Goal: Task Accomplishment & Management: Use online tool/utility

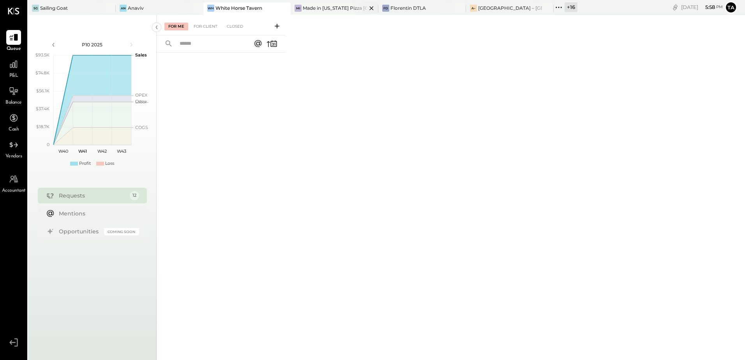
click at [322, 11] on div "Made in [US_STATE] Pizza [GEOGRAPHIC_DATA]" at bounding box center [335, 8] width 64 height 7
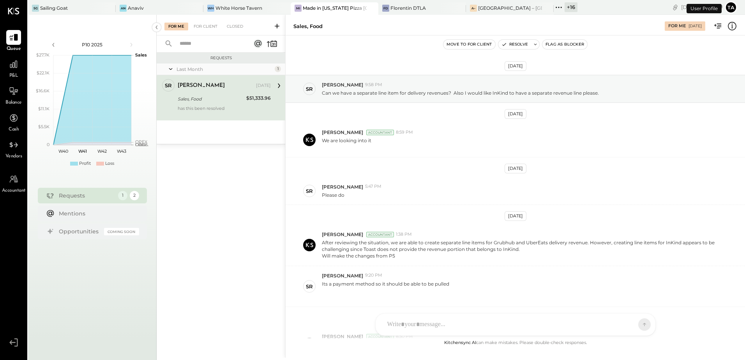
scroll to position [136, 0]
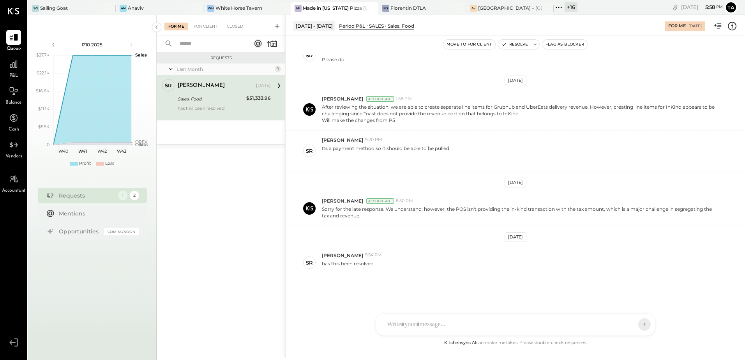
click at [222, 93] on div "Shaun Rose Sep 15, 2025 Sales, Food $51,333.96 has this been resolved" at bounding box center [224, 97] width 93 height 37
click at [13, 65] on icon at bounding box center [14, 64] width 10 height 10
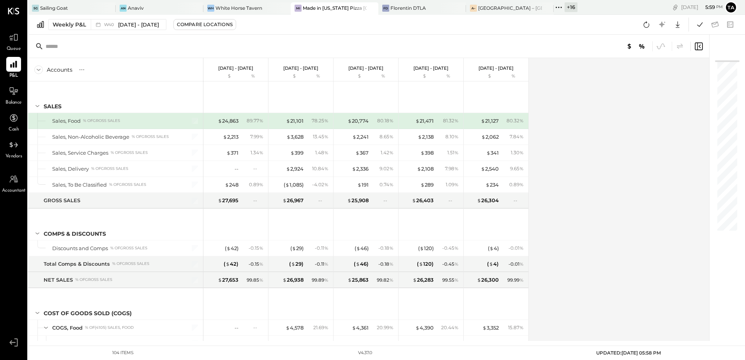
click at [592, 179] on div "Accounts S % GL Sep 29 - Oct 5, 2025 $ % Sep 22 - 28, 2025 $ % Sep 15 - 21, 202…" at bounding box center [369, 199] width 682 height 283
click at [109, 26] on span "W40" at bounding box center [110, 25] width 12 height 4
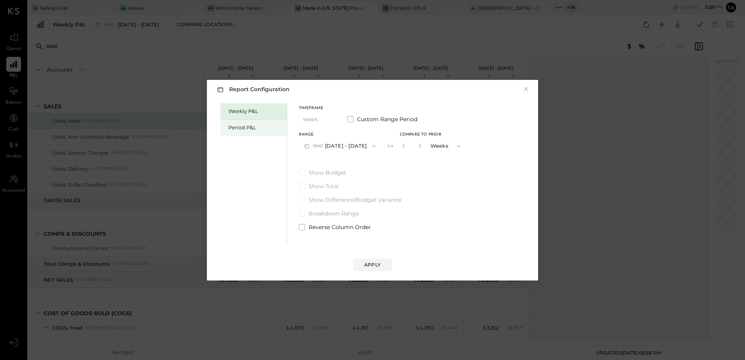
click at [249, 130] on div "Period P&L" at bounding box center [255, 127] width 55 height 7
click at [349, 144] on button "P10 Sep 29 - Oct 26, 2025" at bounding box center [339, 146] width 80 height 14
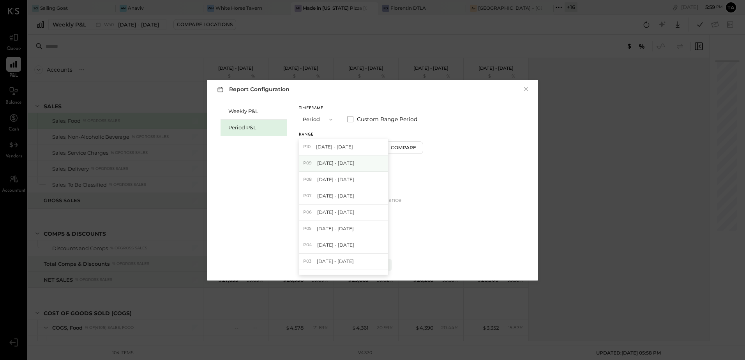
click at [340, 163] on span "Aug 25 - Sep 28, 2025" at bounding box center [335, 163] width 37 height 7
click at [412, 148] on div "Compare" at bounding box center [404, 147] width 25 height 7
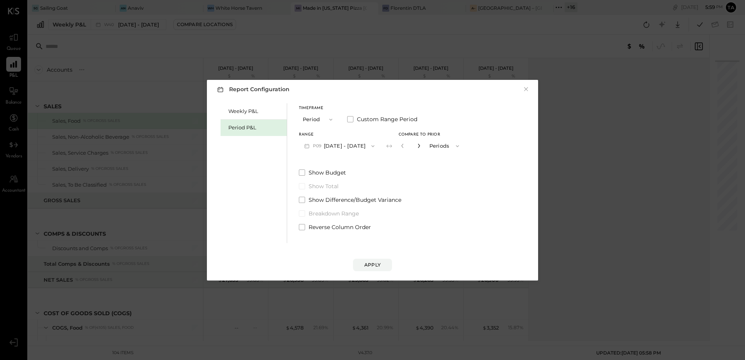
click at [420, 146] on icon "button" at bounding box center [419, 146] width 2 height 4
type input "*"
click at [368, 263] on div "Apply" at bounding box center [372, 264] width 16 height 7
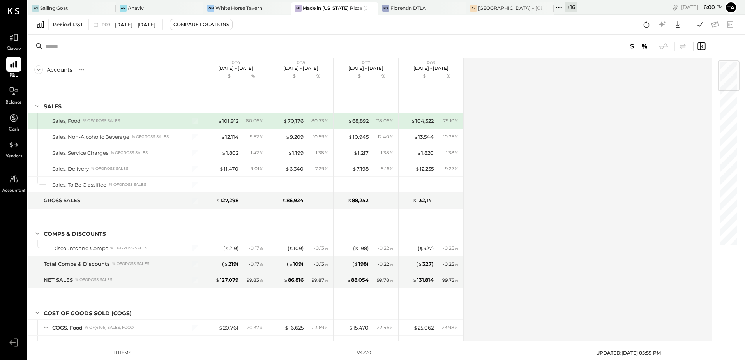
click at [556, 161] on div "Accounts S % GL P09 Aug 25 - Sep 28, 2025 $ % P08 Jul 28 - Aug 24, 2025 $ % P07…" at bounding box center [370, 199] width 685 height 283
click at [13, 93] on icon at bounding box center [13, 91] width 9 height 8
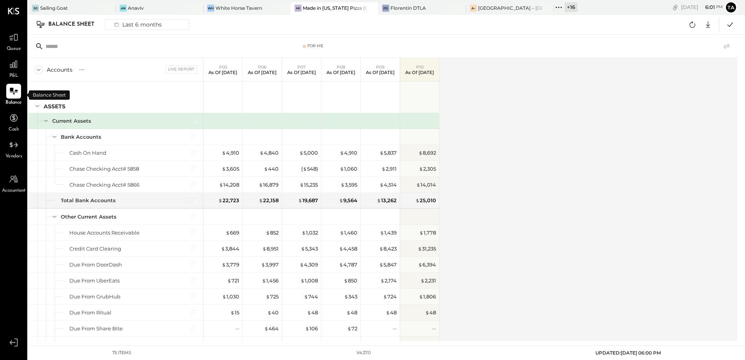
drag, startPoint x: 11, startPoint y: 89, endPoint x: 156, endPoint y: 149, distance: 157.7
click at [11, 89] on icon at bounding box center [14, 91] width 8 height 7
click at [83, 71] on icon at bounding box center [82, 70] width 8 height 8
click at [91, 69] on div "GL" at bounding box center [89, 69] width 8 height 7
click at [537, 195] on div "Accounts S GL Live Report P05 As of [DATE] P06 As of [DATE] P07 As of [DATE] P0…" at bounding box center [383, 199] width 710 height 283
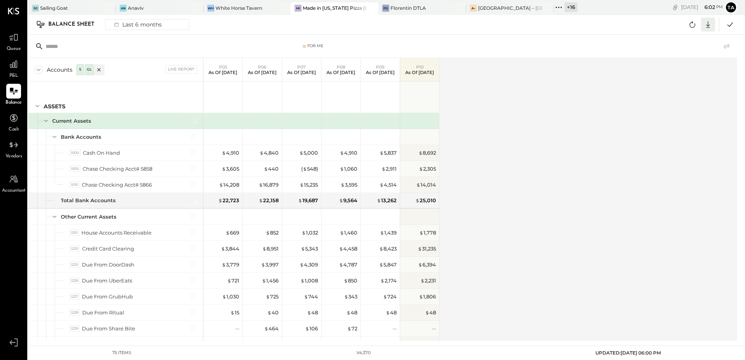
click at [707, 24] on icon at bounding box center [708, 24] width 10 height 10
drag, startPoint x: 672, startPoint y: 70, endPoint x: 653, endPoint y: 162, distance: 93.4
click at [672, 70] on div "Excel" at bounding box center [684, 70] width 62 height 16
click at [692, 28] on icon at bounding box center [692, 24] width 10 height 10
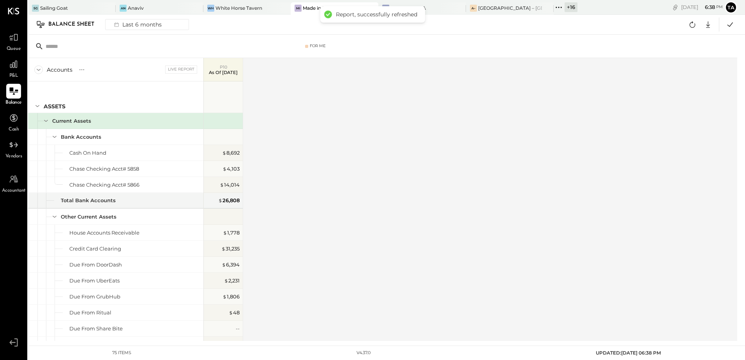
click at [14, 96] on icon at bounding box center [14, 91] width 10 height 10
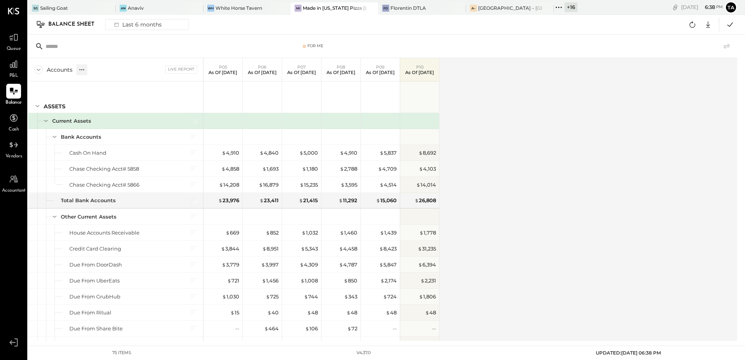
click at [83, 71] on icon at bounding box center [82, 70] width 8 height 8
click at [92, 71] on div "GL" at bounding box center [89, 69] width 8 height 7
click at [590, 187] on div "Accounts S GL Live Report P05 As of [DATE] P06 As of [DATE] P07 As of [DATE] P0…" at bounding box center [383, 199] width 710 height 283
click at [709, 27] on icon at bounding box center [708, 24] width 4 height 7
click at [677, 71] on div "Excel" at bounding box center [684, 70] width 62 height 16
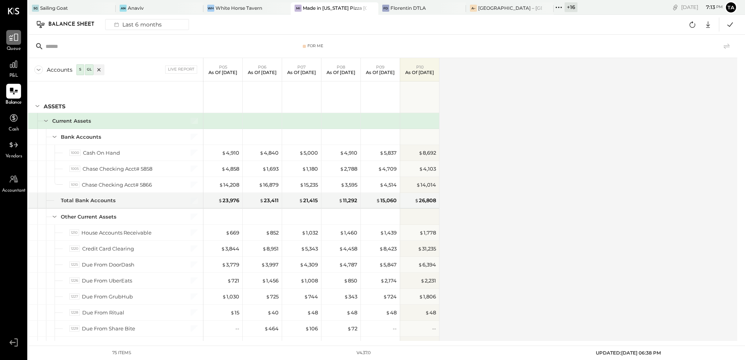
click at [18, 44] on div at bounding box center [13, 37] width 15 height 15
